Goal: Task Accomplishment & Management: Complete application form

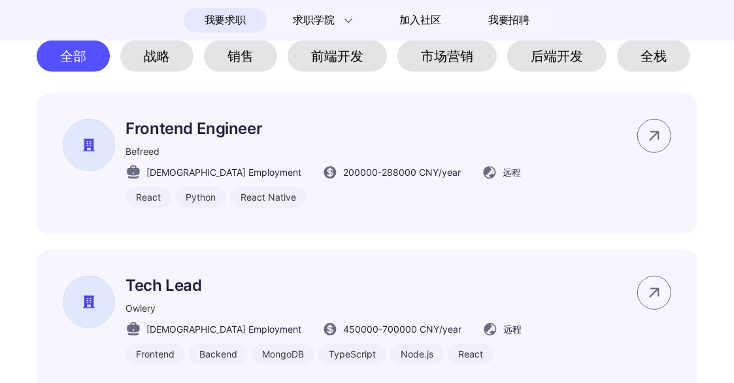
scroll to position [785, 0]
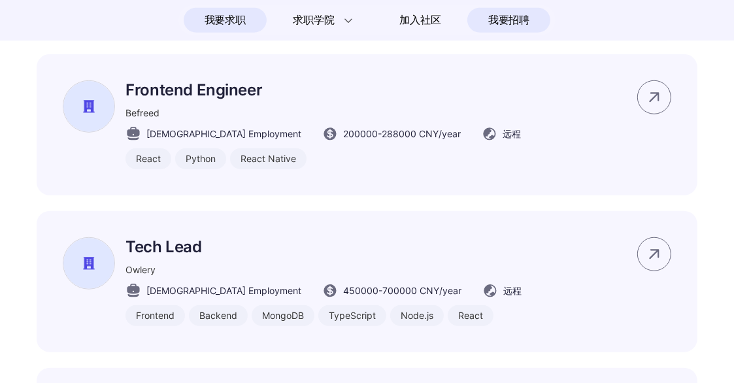
click at [496, 12] on span "我要招聘" at bounding box center [508, 20] width 41 height 16
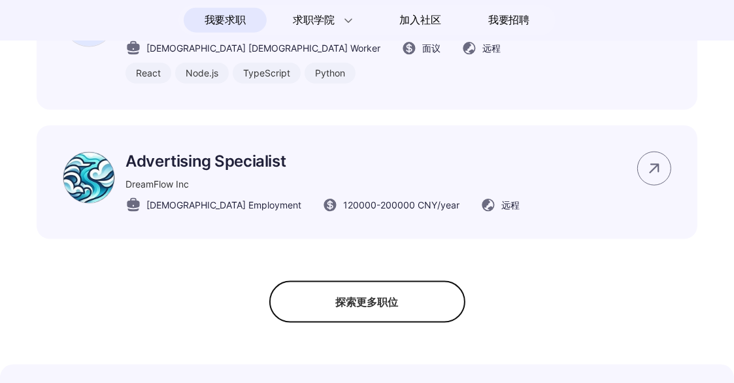
scroll to position [1242, 0]
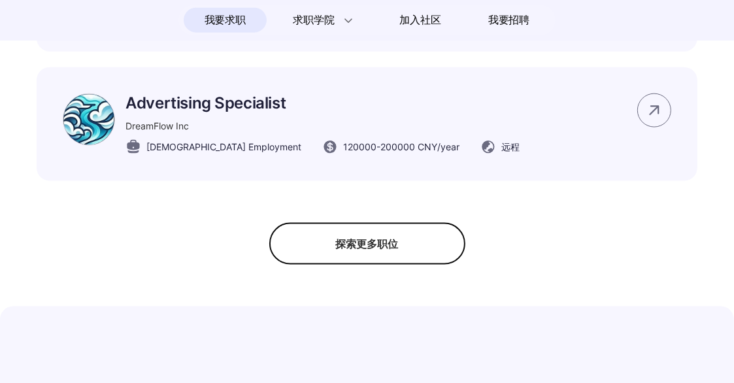
click at [338, 264] on div "探索更多职位" at bounding box center [367, 244] width 196 height 42
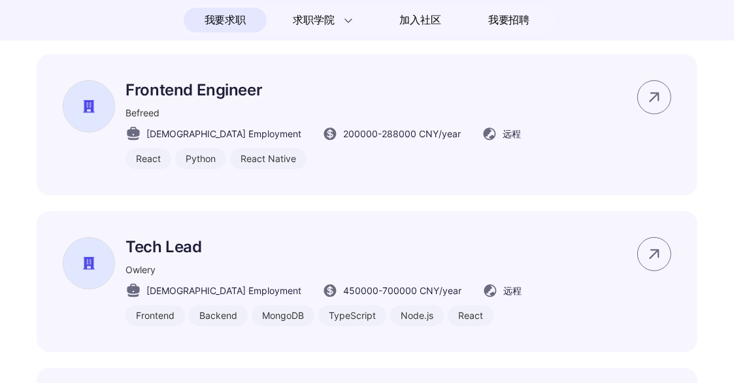
scroll to position [588, 0]
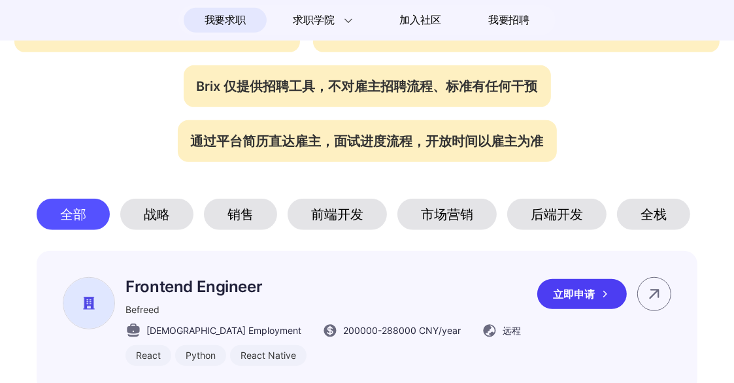
click at [194, 296] on p "Frontend Engineer" at bounding box center [324, 286] width 396 height 19
click at [553, 300] on div "立即申请" at bounding box center [582, 294] width 90 height 30
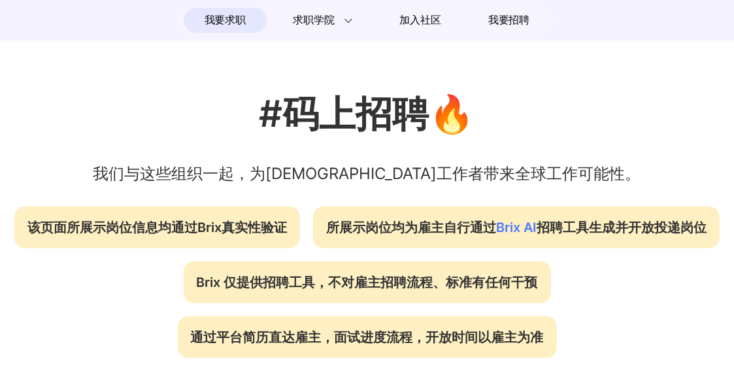
scroll to position [326, 0]
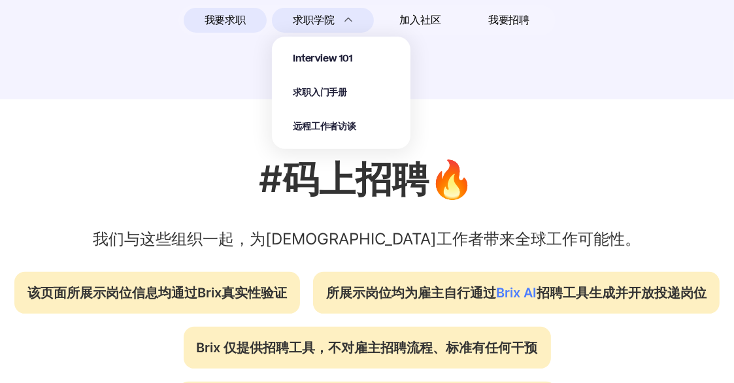
click at [349, 25] on section "Interview 101 求职入门手册 远程工作者访谈" at bounding box center [341, 87] width 139 height 126
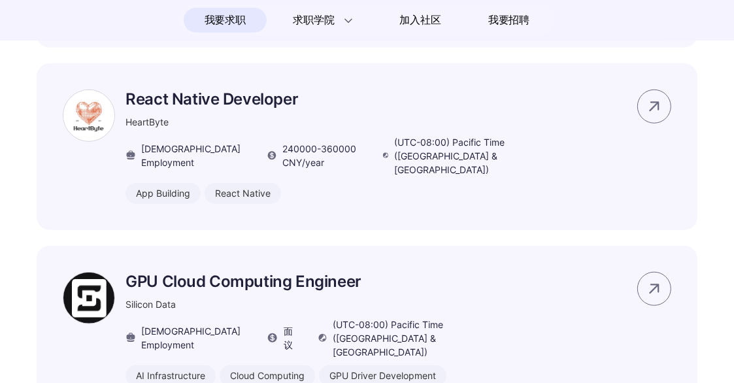
scroll to position [4446, 0]
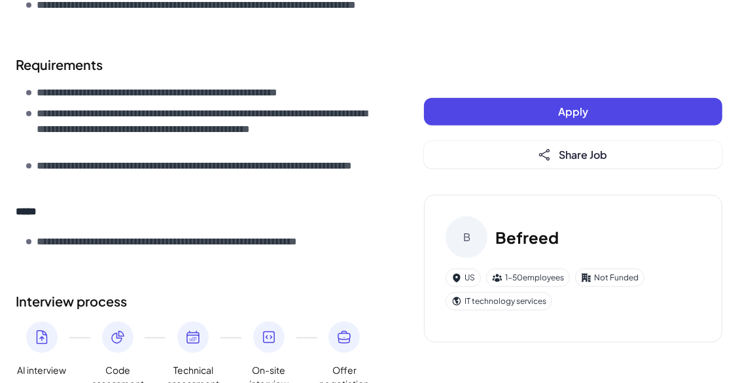
scroll to position [740, 0]
